Goal: Task Accomplishment & Management: Manage account settings

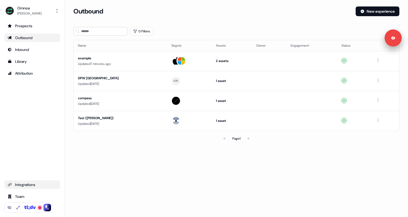
click at [21, 183] on div "Integrations" at bounding box center [32, 184] width 49 height 5
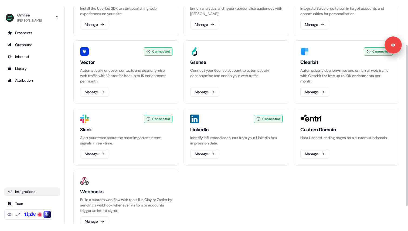
scroll to position [75, 0]
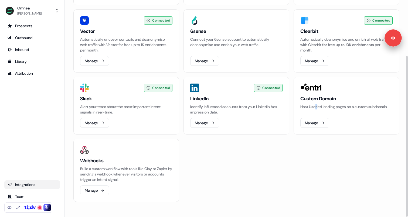
click at [317, 108] on p "Host Userled landing pages on a custom subdomain" at bounding box center [347, 106] width 92 height 5
click at [386, 86] on div at bounding box center [347, 88] width 92 height 9
click at [321, 124] on button "Manage" at bounding box center [315, 123] width 29 height 10
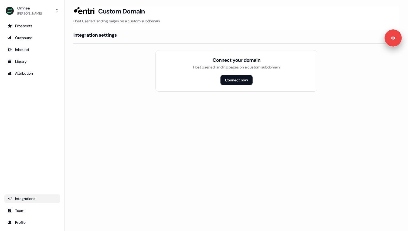
click at [95, 100] on section "Loading... Custom Domain Host Userled landing pages on a custom subdomain Integ…" at bounding box center [236, 56] width 343 height 100
click at [24, 200] on div "Integrations" at bounding box center [32, 198] width 49 height 5
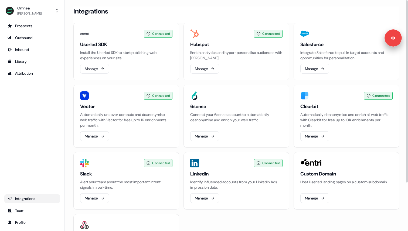
click at [70, 123] on section "Loading... Integrations Connected Userled SDK Install the Userled SDK to start …" at bounding box center [236, 149] width 343 height 286
click at [120, 5] on div "Loading... Integrations Connected Userled SDK Install the Userled SDK to start …" at bounding box center [236, 115] width 343 height 231
click at [156, 13] on div "Integrations" at bounding box center [236, 11] width 326 height 10
click at [36, 9] on button "Omnea [PERSON_NAME]" at bounding box center [32, 10] width 56 height 13
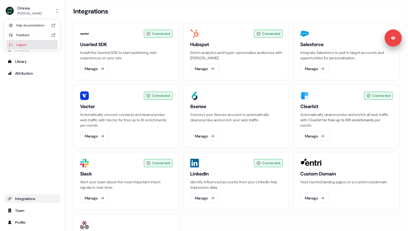
click at [31, 47] on div "Logout" at bounding box center [31, 45] width 51 height 10
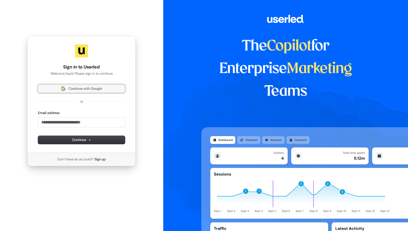
click at [114, 89] on span "Continue with Google" at bounding box center [81, 88] width 80 height 5
